Goal: Check status

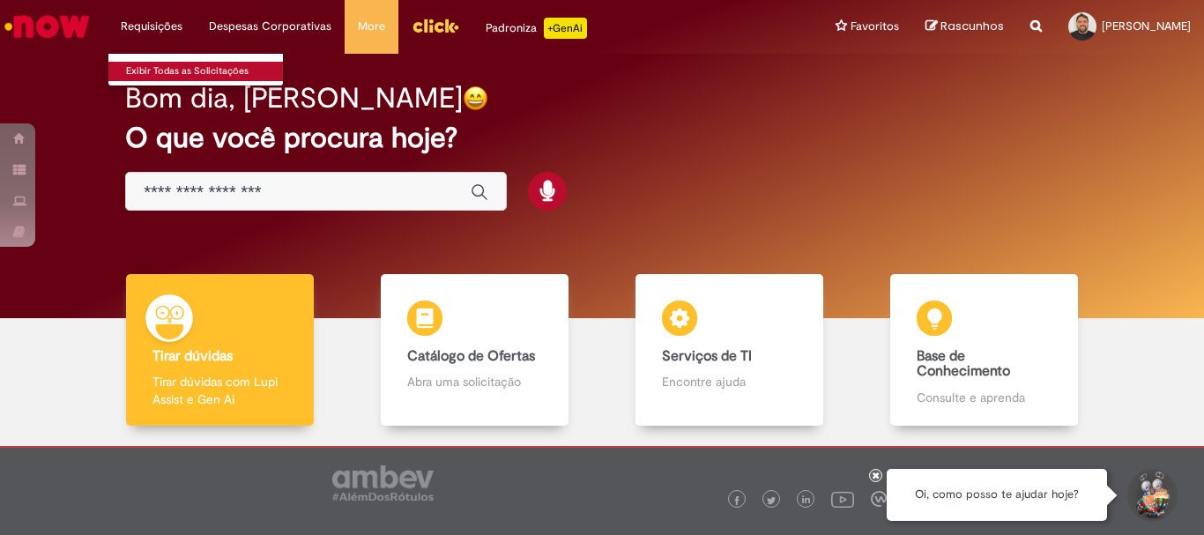
click at [188, 63] on link "Exibir Todas as Solicitações" at bounding box center [205, 71] width 194 height 19
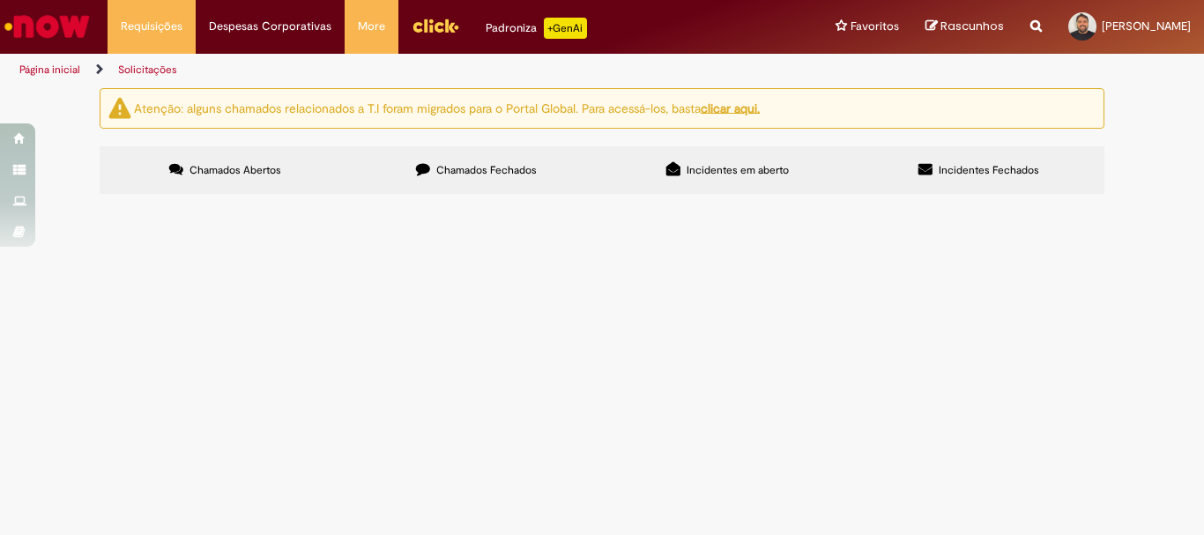
click at [525, 164] on span "Chamados Fechados" at bounding box center [486, 170] width 100 height 14
click at [0, 0] on td "Bom dia! Solicito cadastro do condutor no SGF." at bounding box center [0, 0] width 0 height 0
click at [0, 0] on span "Bom dia! Solicito cadastro do condutor no SGF." at bounding box center [0, 0] width 0 height 0
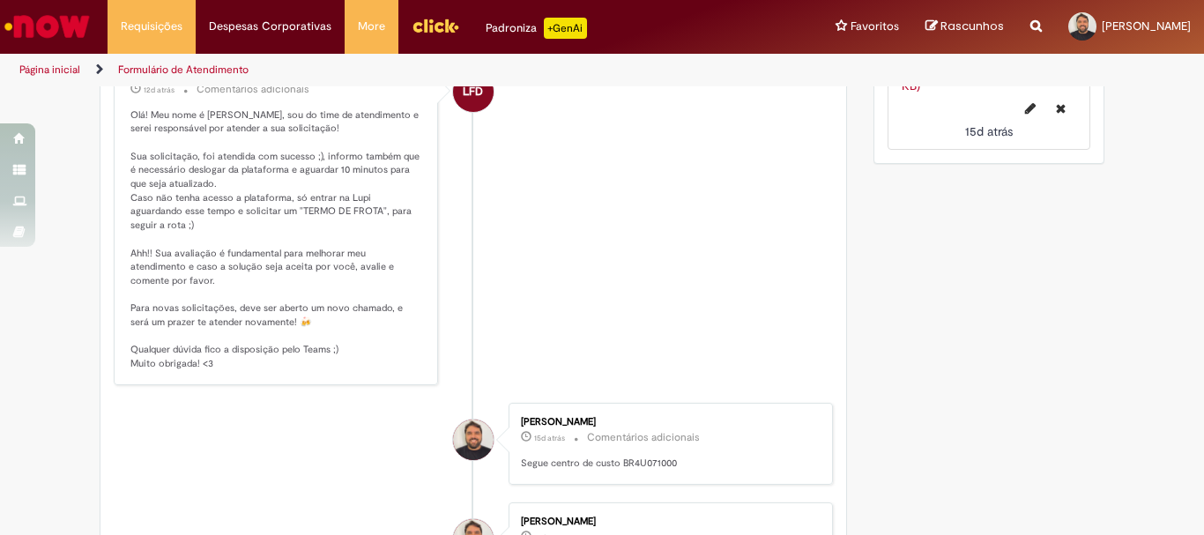
scroll to position [882, 0]
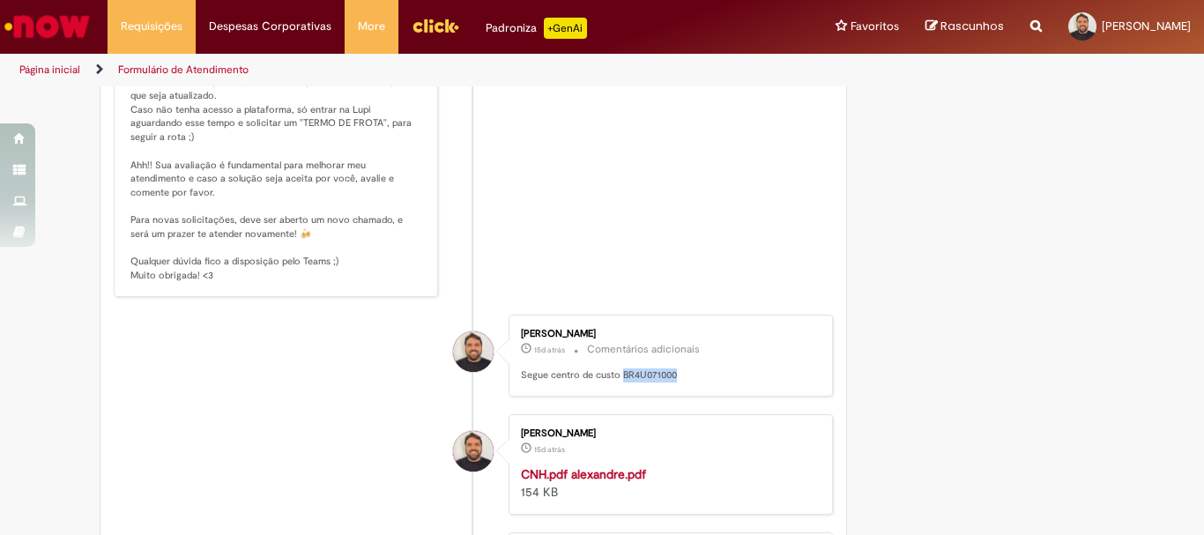
drag, startPoint x: 614, startPoint y: 362, endPoint x: 668, endPoint y: 363, distance: 54.7
click at [668, 368] on p "Segue centro de custo BR4U071000" at bounding box center [668, 375] width 294 height 14
copy p "BR4U071000"
